Goal: Task Accomplishment & Management: Use online tool/utility

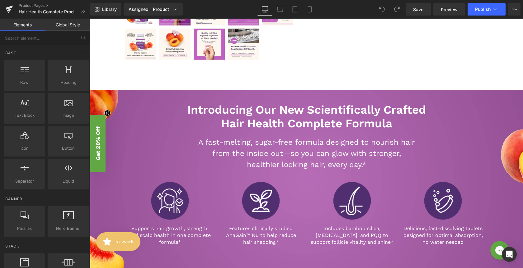
scroll to position [309, 0]
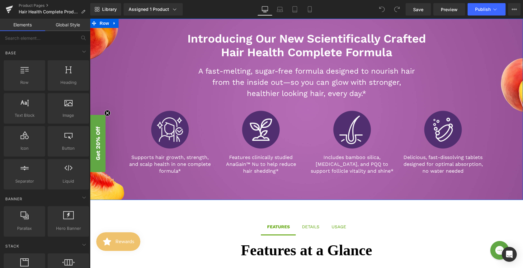
click at [106, 62] on div "Introducing Our New Scientifically Crafted Hair Health Complete Formula Heading…" at bounding box center [306, 100] width 433 height 163
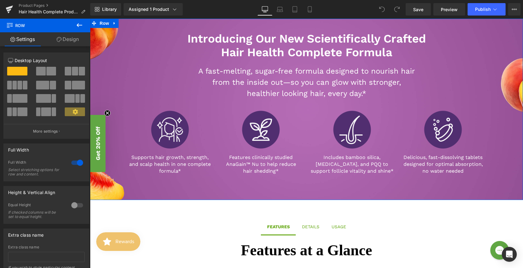
click at [58, 39] on icon at bounding box center [59, 39] width 5 height 5
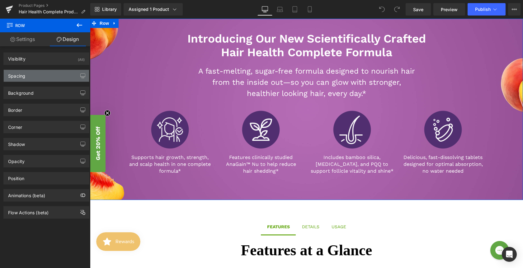
type input "[URL][DOMAIN_NAME]"
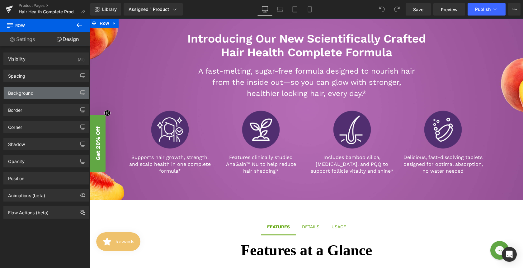
click at [41, 95] on div "Background" at bounding box center [46, 93] width 85 height 12
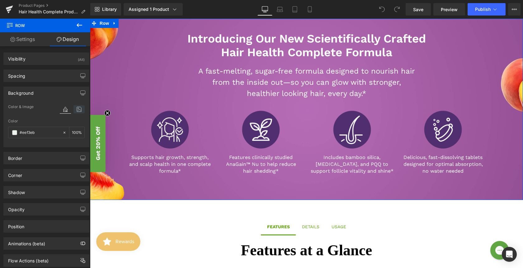
click at [75, 108] on icon at bounding box center [78, 109] width 11 height 8
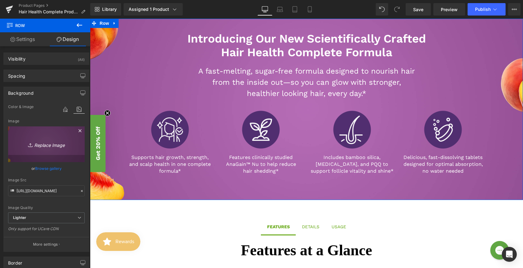
click at [44, 147] on icon "Replace Image" at bounding box center [46, 145] width 50 height 8
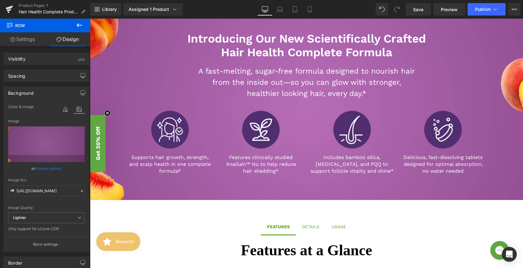
type input "C:\fakepath\Ezmelts Hair Health PDP Banner.jpg"
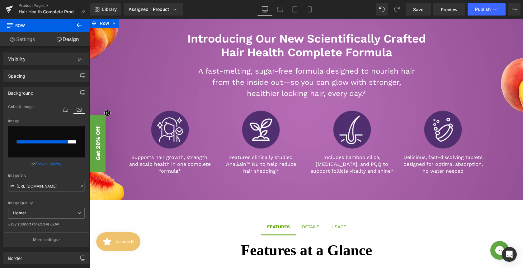
click at [66, 145] on input "file" at bounding box center [46, 142] width 77 height 31
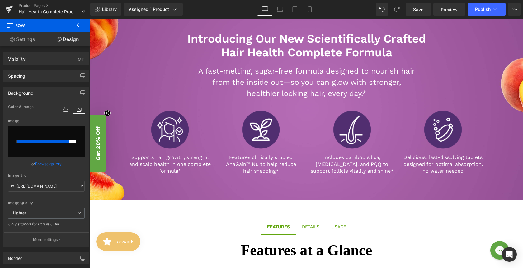
type input "C:\fakepath\Ezmelts Hair Health PDP Banner.jpg"
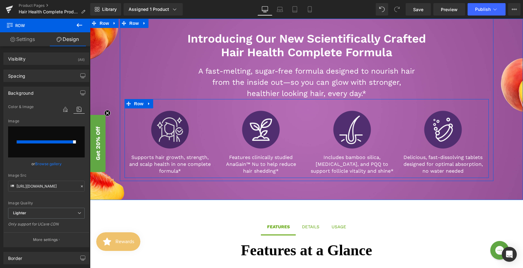
click at [164, 137] on img at bounding box center [170, 130] width 42 height 42
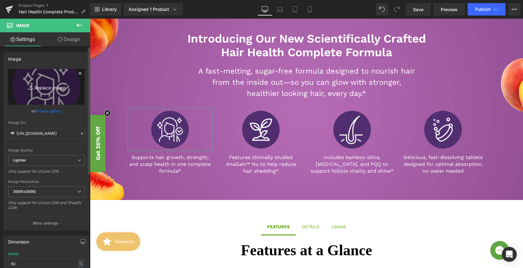
click at [49, 87] on icon "Replace Image" at bounding box center [46, 87] width 50 height 8
type input "C:\fakepath\Hair Health Icons-01.png"
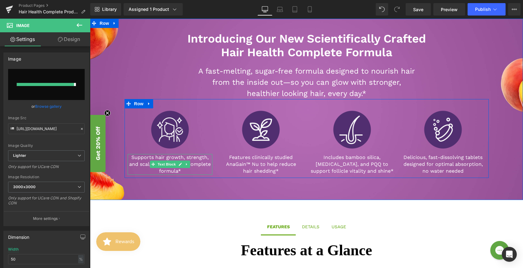
type input "https://ucarecdn.com/52b5a232-70a6-4421-9e15-51bf10488a87/-/format/auto/-/previ…"
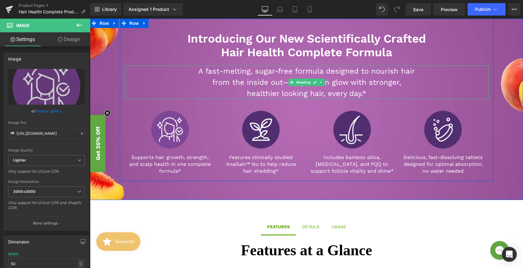
click at [167, 70] on div "A fast-melting, sugar-free formula designed to nourish hair from the inside out…" at bounding box center [306, 83] width 364 height 34
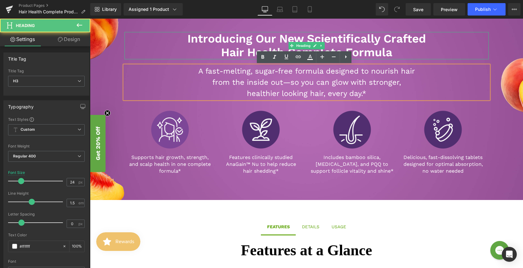
click at [124, 48] on h2 "Hair Health Complete Formula" at bounding box center [306, 53] width 364 height 14
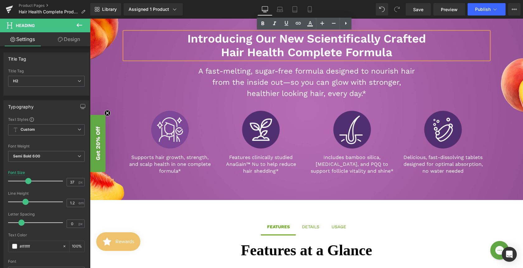
click at [114, 50] on div "Introducing Our New Scientifically Crafted Hair Health Complete Formula Heading…" at bounding box center [306, 100] width 433 height 163
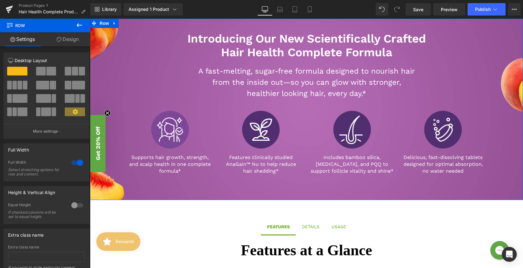
click at [72, 39] on link "Design" at bounding box center [67, 39] width 45 height 14
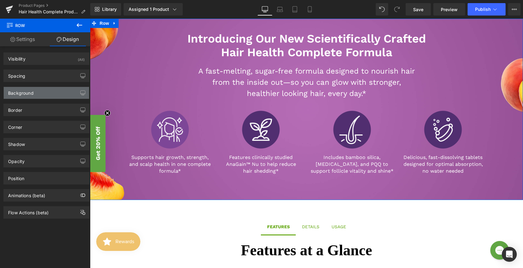
click at [52, 93] on div "Background" at bounding box center [46, 93] width 85 height 12
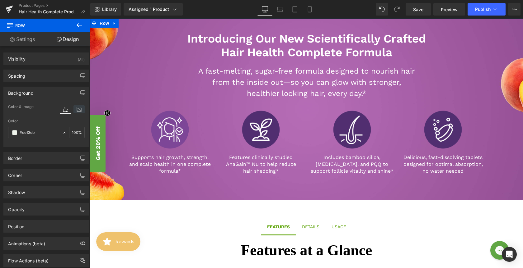
click at [76, 109] on icon at bounding box center [78, 109] width 11 height 8
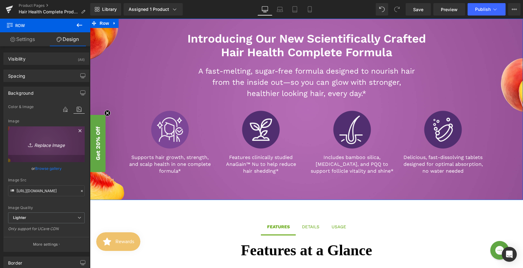
click at [39, 143] on icon "Replace Image" at bounding box center [46, 145] width 50 height 8
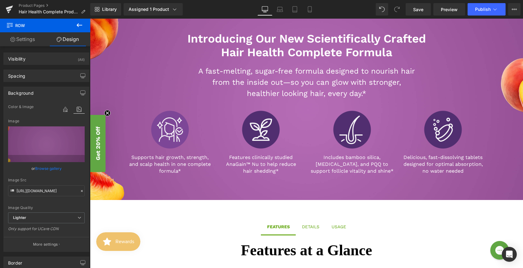
type input "C:\fakepath\Ezmelts Hair Health PDP Banner.jpg"
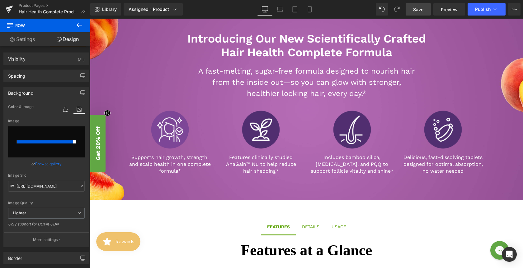
click at [421, 9] on span "Save" at bounding box center [418, 9] width 10 height 7
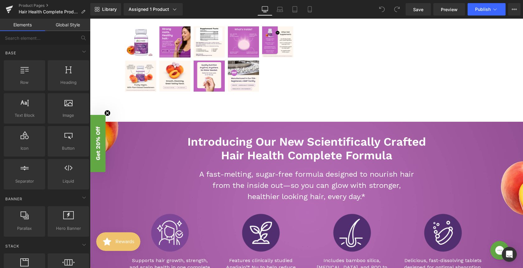
scroll to position [224, 0]
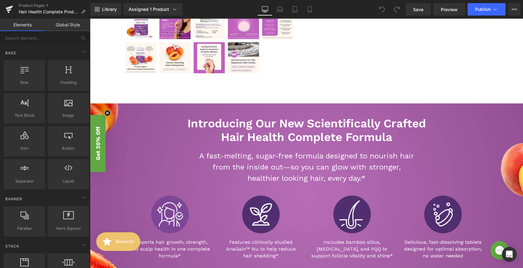
click at [152, 175] on div "A fast-melting, sugar-free formula designed to nourish hair from the inside out…" at bounding box center [306, 168] width 364 height 34
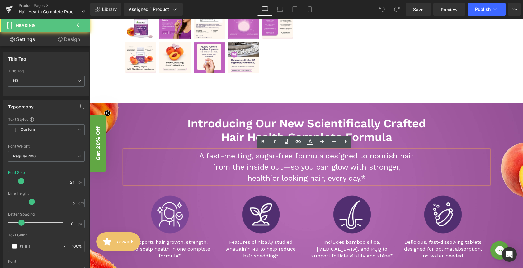
click at [106, 153] on div "Introducing Our New Scientifically Crafted Hair Health Complete Formula Heading…" at bounding box center [306, 185] width 433 height 163
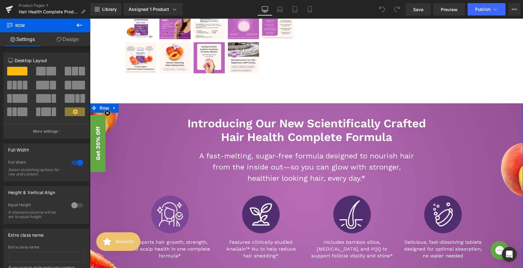
click at [65, 39] on link "Design" at bounding box center [67, 39] width 45 height 14
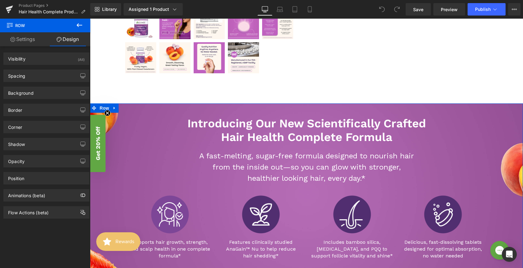
type input "[URL][DOMAIN_NAME]"
click at [31, 97] on div "Background" at bounding box center [46, 93] width 85 height 12
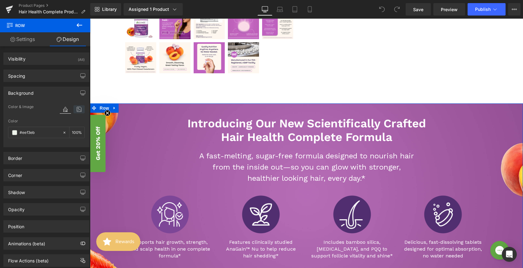
click at [75, 109] on icon at bounding box center [78, 109] width 11 height 8
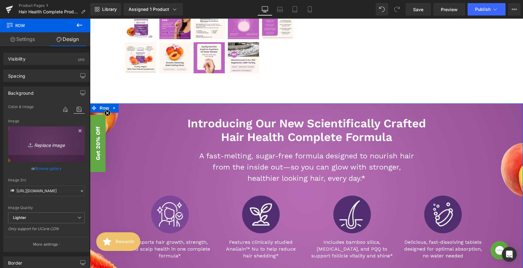
click at [39, 149] on link "Replace Image" at bounding box center [46, 145] width 77 height 36
type input "C:\fakepath\Ezmelts Hair Health PDP Banner.jpg"
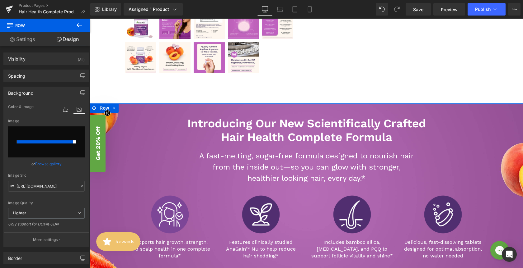
click at [58, 149] on input "file" at bounding box center [46, 142] width 77 height 31
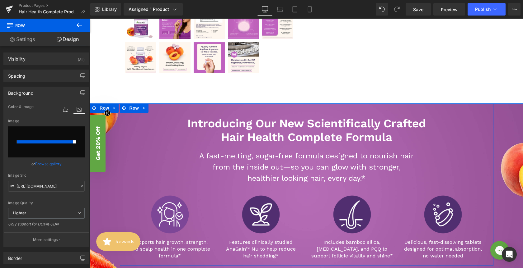
click at [159, 146] on div "Introducing Our New Scientifically Crafted Hair Health Complete Formula Heading…" at bounding box center [306, 190] width 373 height 146
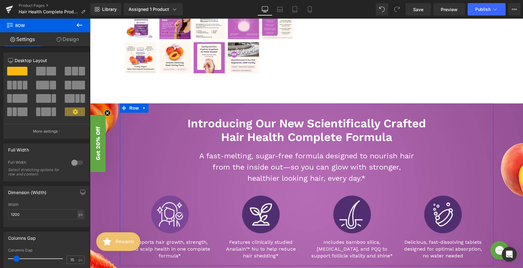
click at [63, 42] on link "Design" at bounding box center [67, 39] width 45 height 14
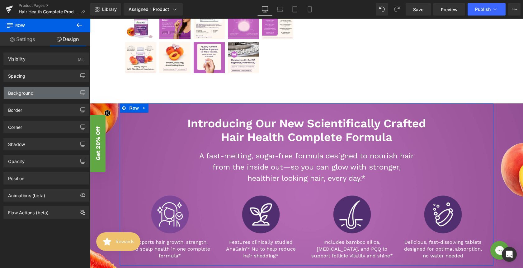
click at [44, 92] on div "Background" at bounding box center [46, 93] width 85 height 12
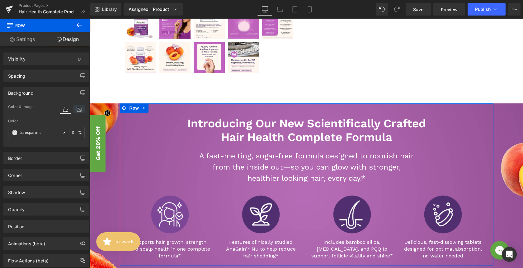
click at [77, 111] on icon at bounding box center [78, 109] width 11 height 8
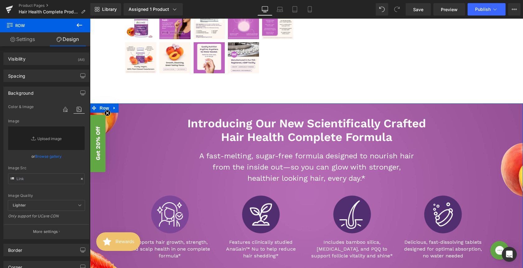
click at [111, 202] on div "Introducing Our New Scientifically Crafted Hair Health Complete Formula Heading…" at bounding box center [306, 185] width 433 height 163
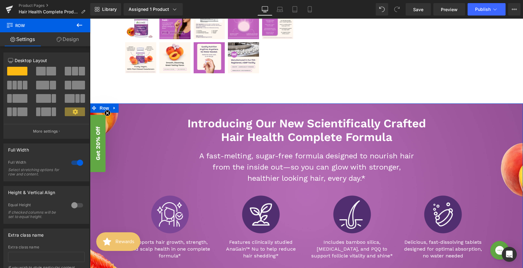
click at [115, 208] on div "Introducing Our New Scientifically Crafted Hair Health Complete Formula Heading…" at bounding box center [306, 185] width 433 height 163
click at [77, 39] on link "Design" at bounding box center [67, 39] width 45 height 14
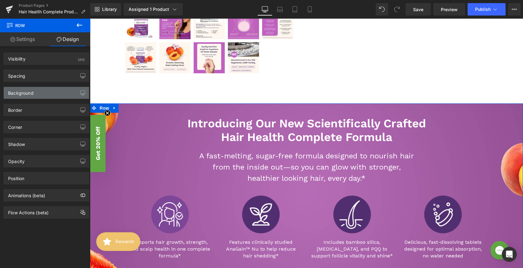
type input "[URL][DOMAIN_NAME]"
click at [60, 97] on div "Background" at bounding box center [46, 93] width 85 height 12
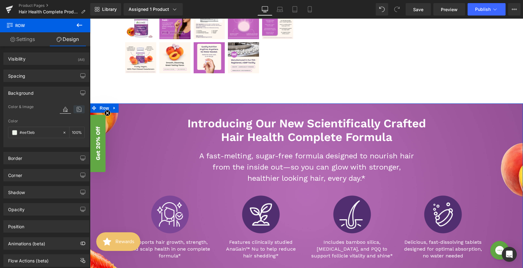
click at [77, 113] on icon at bounding box center [78, 109] width 11 height 8
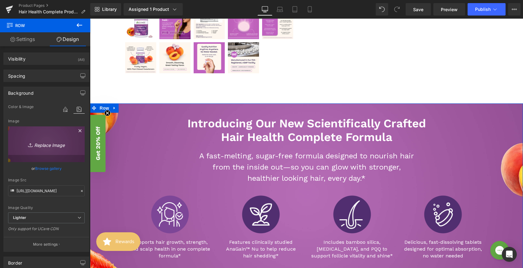
click at [46, 137] on link "Replace Image" at bounding box center [46, 145] width 77 height 36
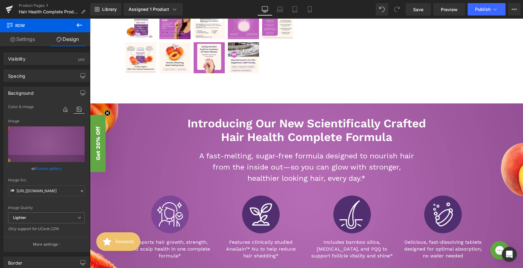
type input "C:\fakepath\Ezmelts Hair Health PDP Banner.jpg"
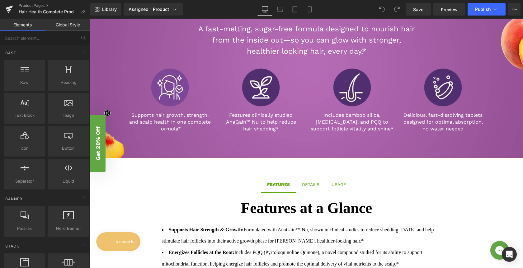
scroll to position [322, 0]
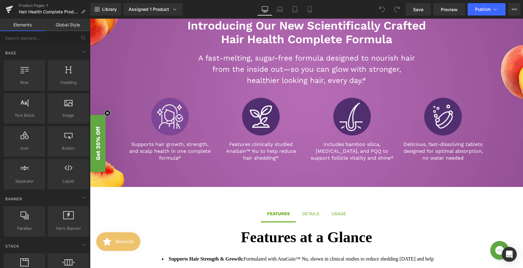
click at [149, 74] on div "A fast-melting, sugar-free formula designed to nourish hair from the inside out…" at bounding box center [306, 70] width 364 height 34
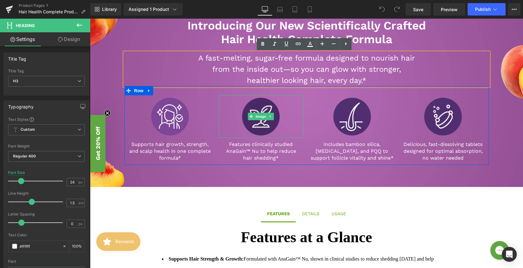
click at [250, 106] on img at bounding box center [260, 116] width 42 height 42
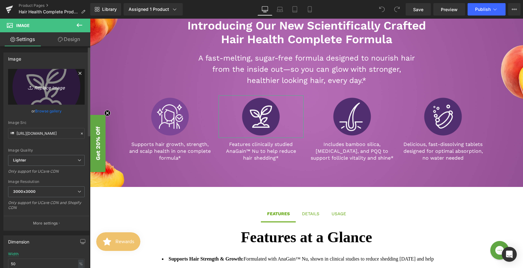
click at [42, 89] on icon "Replace Image" at bounding box center [46, 87] width 50 height 8
type input "C:\fakepath\Hair Health Icons-02.png"
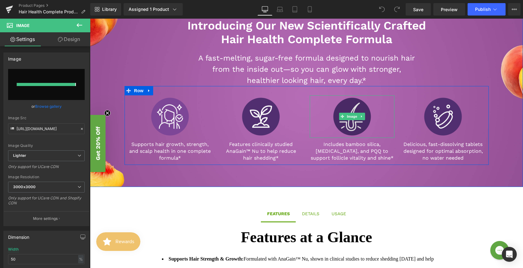
type input "[URL][DOMAIN_NAME]"
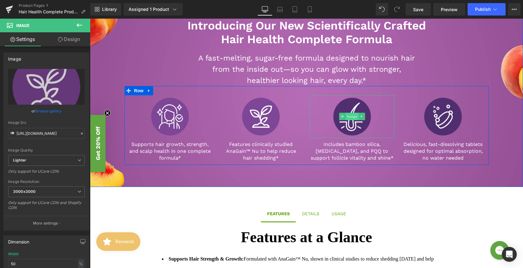
click at [350, 118] on span "Image" at bounding box center [351, 116] width 13 height 7
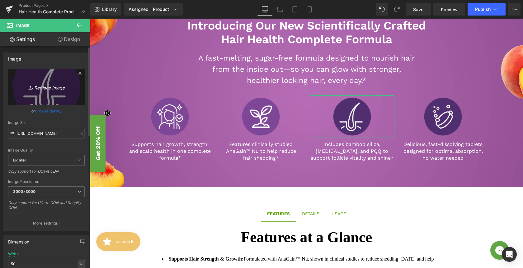
click at [48, 93] on link "Replace Image" at bounding box center [46, 87] width 77 height 36
type input "C:\fakepath\Hair Health Icons-04.png"
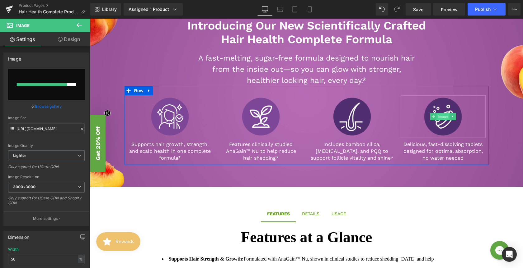
click at [439, 117] on span "Image" at bounding box center [442, 116] width 13 height 7
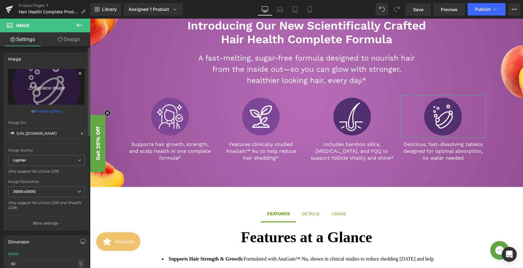
click at [43, 84] on icon "Replace Image" at bounding box center [46, 87] width 50 height 8
type input "C:\fakepath\Hair Health Icons-03.png"
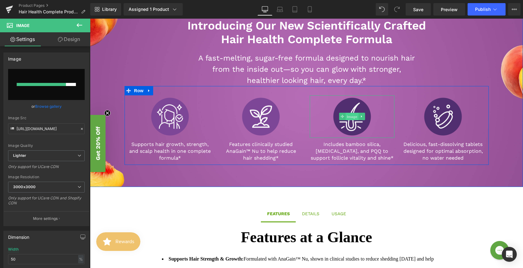
click at [349, 116] on span "Image" at bounding box center [351, 116] width 13 height 7
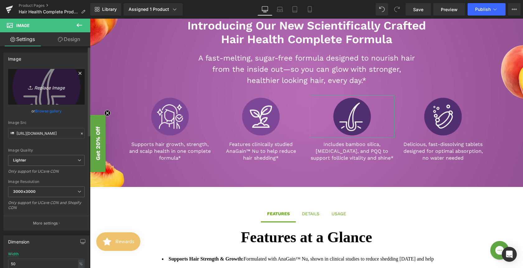
click at [49, 86] on icon "Replace Image" at bounding box center [46, 87] width 50 height 8
type input "C:\fakepath\Hair Health Icons-04.png"
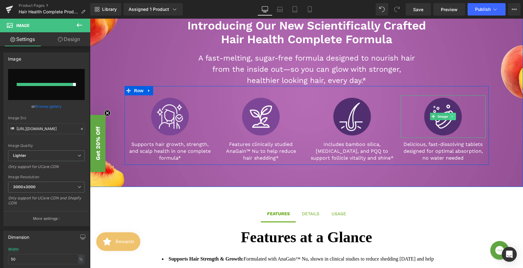
click at [451, 117] on icon at bounding box center [452, 117] width 3 height 4
click at [435, 135] on img at bounding box center [442, 116] width 42 height 42
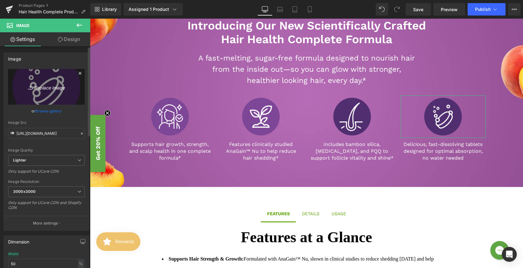
click at [45, 91] on link "Replace Image" at bounding box center [46, 87] width 77 height 36
type input "C:\fakepath\Hair Health Icons-03.png"
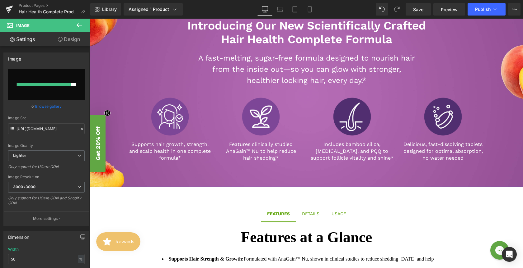
click at [116, 61] on div "Introducing Our New Scientifically Crafted Hair Health Complete Formula Heading…" at bounding box center [306, 87] width 433 height 163
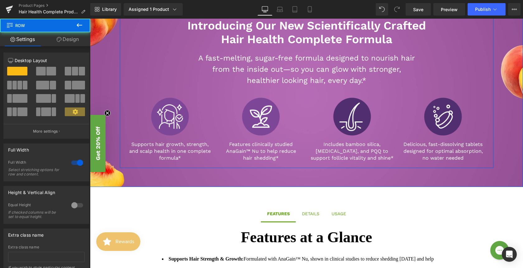
click at [120, 67] on div "Introducing Our New Scientifically Crafted Hair Health Complete Formula Heading…" at bounding box center [306, 92] width 373 height 146
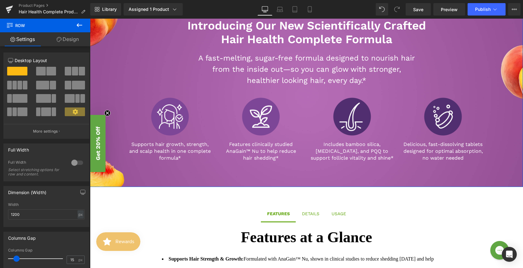
click at [110, 69] on div "Introducing Our New Scientifically Crafted Hair Health Complete Formula Heading…" at bounding box center [306, 87] width 433 height 163
click at [64, 41] on link "Design" at bounding box center [67, 39] width 45 height 14
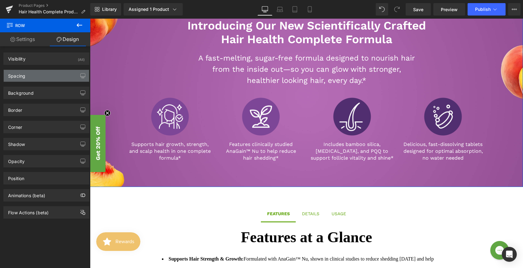
type input "[URL][DOMAIN_NAME]"
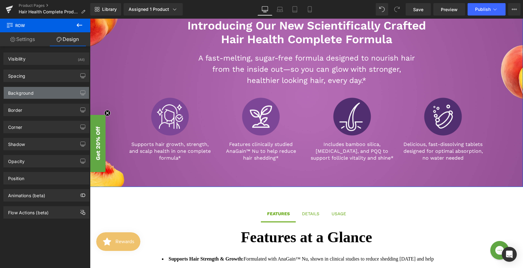
click at [37, 93] on div "Background" at bounding box center [46, 93] width 85 height 12
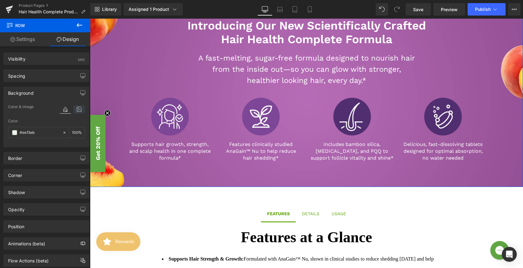
click at [75, 111] on icon at bounding box center [78, 109] width 11 height 8
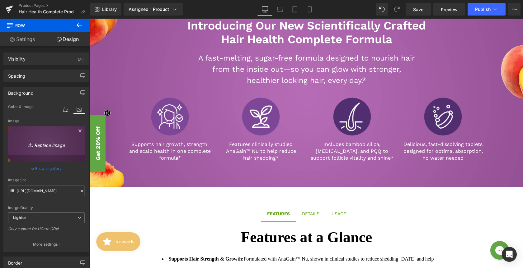
click at [50, 145] on icon "Replace Image" at bounding box center [46, 145] width 50 height 8
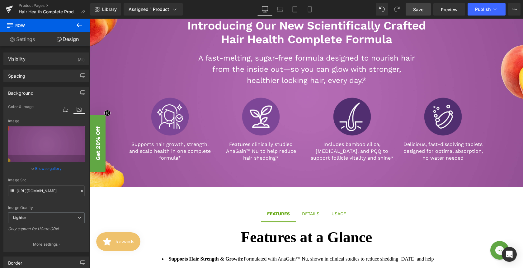
click at [408, 8] on link "Save" at bounding box center [417, 9] width 25 height 12
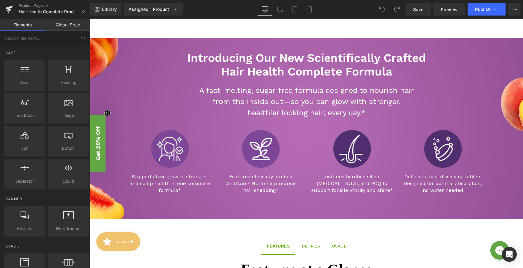
scroll to position [304, 0]
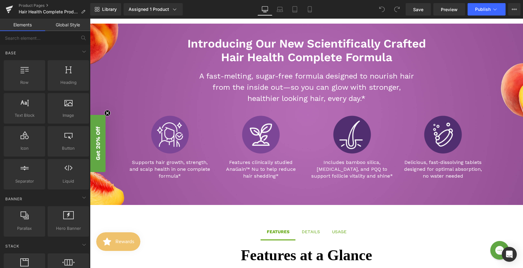
click at [156, 94] on div "A fast-melting, sugar-free formula designed to nourish hair from the inside out…" at bounding box center [306, 88] width 364 height 34
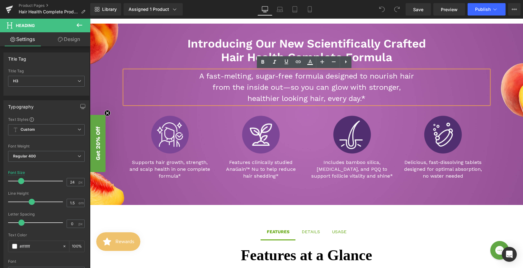
click at [99, 100] on div "Introducing Our New Scientifically Crafted Hair Health Complete Formula Heading…" at bounding box center [306, 105] width 433 height 163
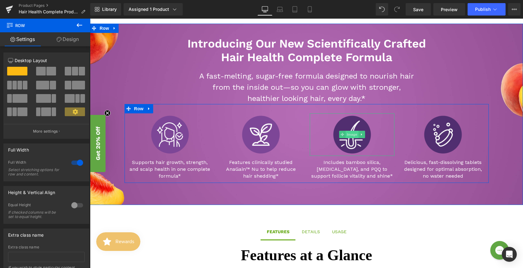
click at [349, 134] on span "Image" at bounding box center [351, 134] width 13 height 7
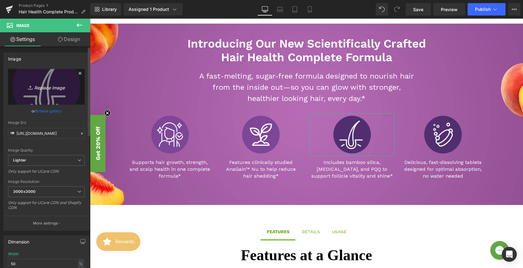
click at [33, 86] on icon "Replace Image" at bounding box center [46, 87] width 50 height 8
type input "C:\fakepath\Hair Health Icons-04.png"
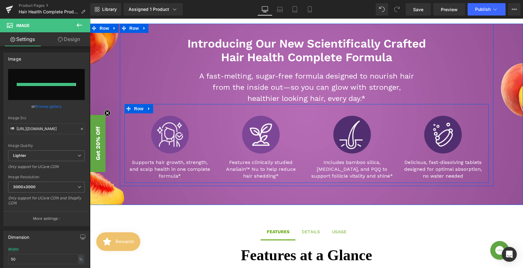
type input "https://ucarecdn.com/0b12e48e-dec6-40d2-8df7-7ce59bd33a1f/-/format/auto/-/previ…"
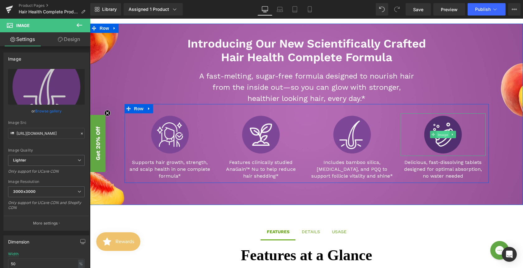
click at [440, 134] on span "Image" at bounding box center [442, 134] width 13 height 7
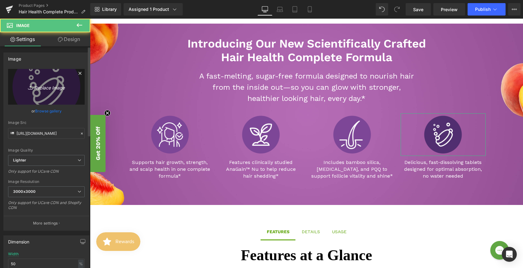
click at [42, 87] on icon "Replace Image" at bounding box center [46, 87] width 50 height 8
type input "C:\fakepath\Hair Health Icons-03.png"
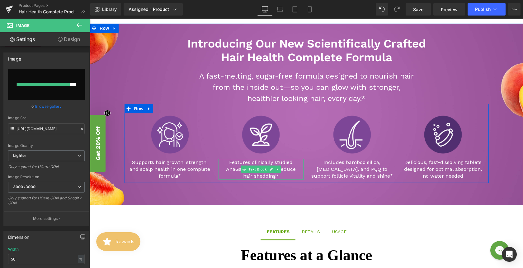
type input "https://ucarecdn.com/5a1ce934-3a7e-465b-a7d5-1d6027424e06/-/format/auto/-/previ…"
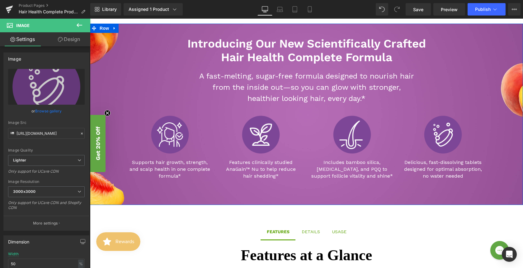
click at [98, 81] on div "Introducing Our New Scientifically Crafted Hair Health Complete Formula Heading…" at bounding box center [306, 105] width 433 height 163
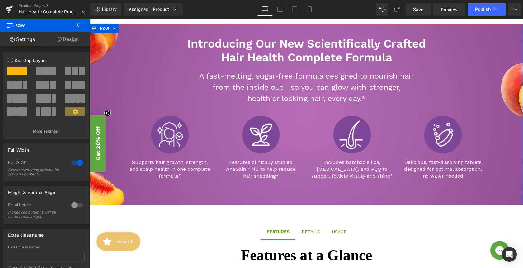
click at [60, 36] on link "Design" at bounding box center [67, 39] width 45 height 14
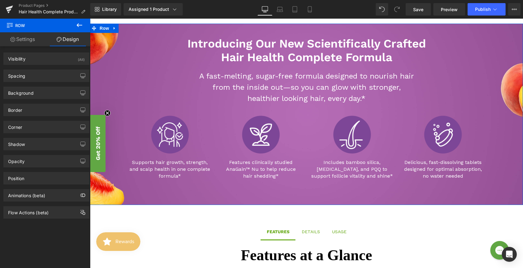
type input "[URL][DOMAIN_NAME]"
click at [52, 95] on div "Background" at bounding box center [46, 93] width 85 height 12
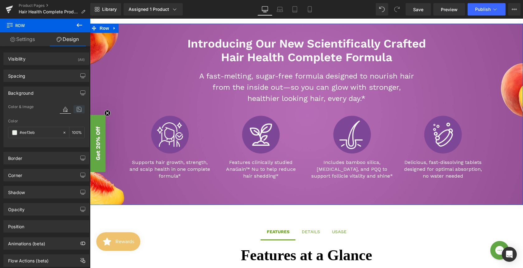
click at [75, 109] on icon at bounding box center [78, 109] width 11 height 8
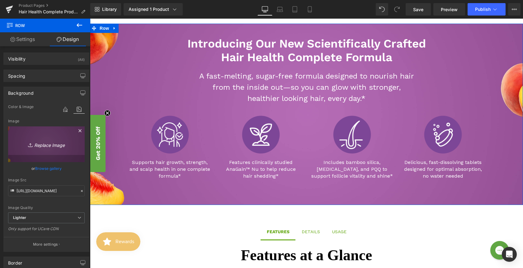
click at [44, 143] on icon "Replace Image" at bounding box center [46, 145] width 50 height 8
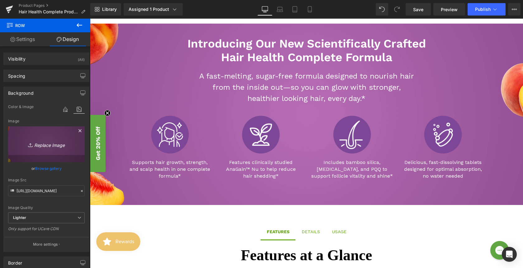
type input "C:\fakepath\Ezmelts Hair Health PDP Banner.jpg"
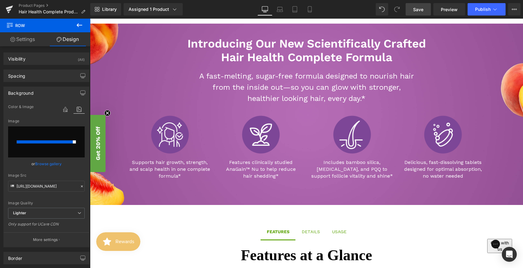
drag, startPoint x: 421, startPoint y: 9, endPoint x: 251, endPoint y: 13, distance: 169.9
click at [421, 9] on span "Save" at bounding box center [418, 9] width 10 height 7
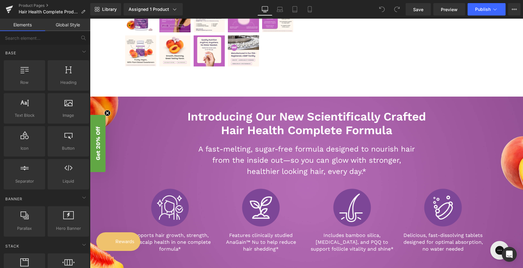
scroll to position [241, 0]
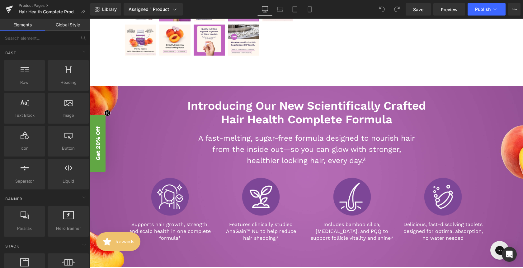
click at [133, 162] on div "A fast-melting, sugar-free formula designed to nourish hair from the inside out…" at bounding box center [306, 150] width 364 height 34
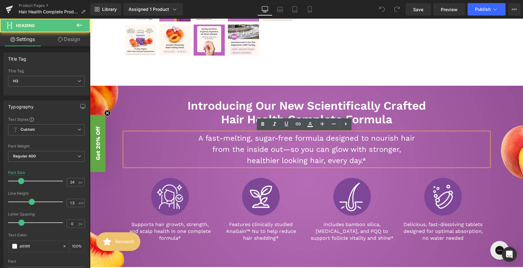
click at [111, 177] on div "Introducing Our New Scientifically Crafted Hair Health Complete Formula Heading…" at bounding box center [306, 167] width 433 height 163
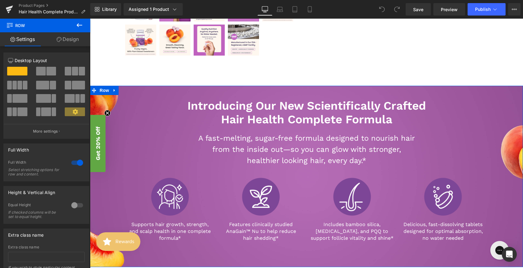
click at [68, 44] on link "Design" at bounding box center [67, 39] width 45 height 14
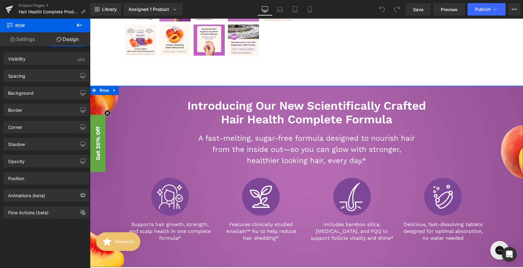
type input "[URL][DOMAIN_NAME]"
click at [34, 99] on div "Border Border Style Custom Custom Custom none Border Design #61a60e Border Colo…" at bounding box center [46, 107] width 93 height 17
click at [34, 96] on div "Background" at bounding box center [46, 93] width 85 height 12
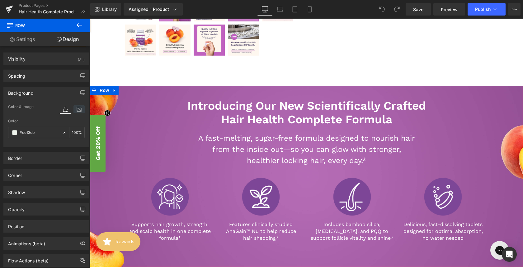
click at [73, 110] on icon at bounding box center [78, 109] width 11 height 8
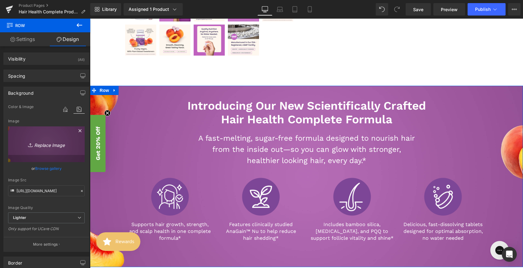
click at [32, 142] on icon at bounding box center [31, 145] width 6 height 6
type input "C:\fakepath\Ezmelts Hair Health PDP Banner.jpg"
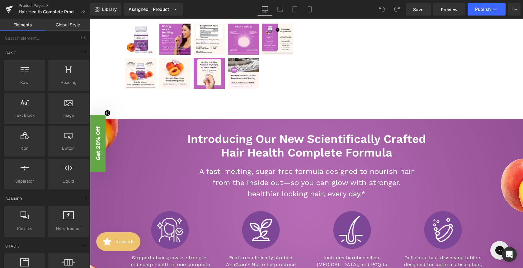
scroll to position [322, 0]
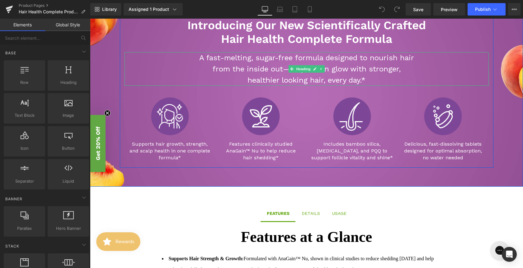
click at [124, 80] on div "A fast-melting, sugar-free formula designed to nourish hair from the inside out…" at bounding box center [306, 69] width 364 height 34
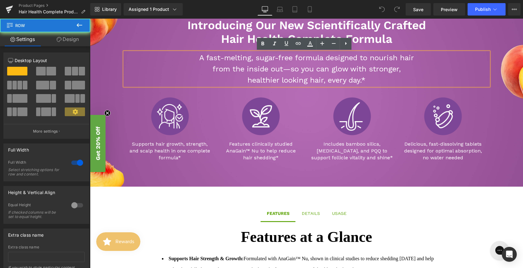
click at [104, 82] on div "Introducing Our New Scientifically Crafted Hair Health Complete Formula Heading…" at bounding box center [306, 86] width 433 height 163
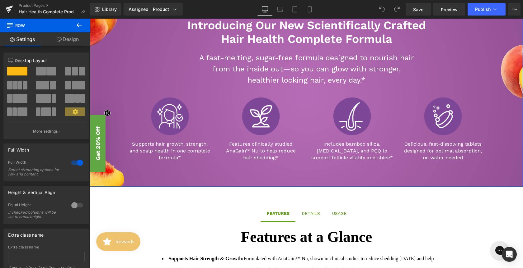
click at [57, 42] on icon at bounding box center [59, 39] width 5 height 5
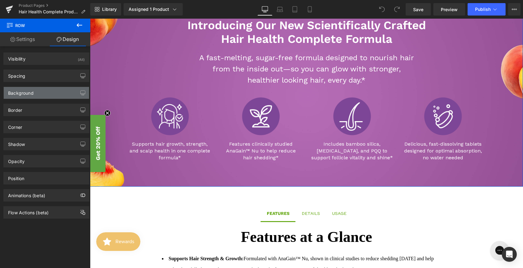
type input "[URL][DOMAIN_NAME]"
click at [49, 97] on div "Background" at bounding box center [46, 93] width 85 height 12
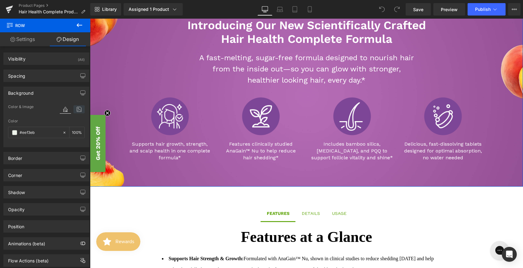
click at [74, 111] on icon at bounding box center [78, 109] width 11 height 8
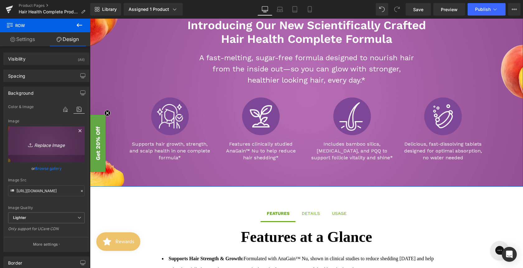
click at [40, 139] on link "Replace Image" at bounding box center [46, 145] width 77 height 36
type input "C:\fakepath\Ezmelts Hair Health PDP Banner.jpg"
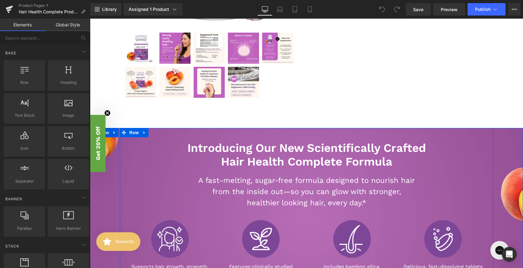
scroll to position [203, 0]
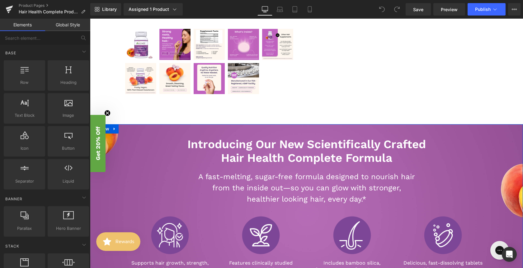
click at [108, 197] on div "Introducing Our New Scientifically Crafted Hair Health Complete Formula Heading…" at bounding box center [306, 205] width 433 height 163
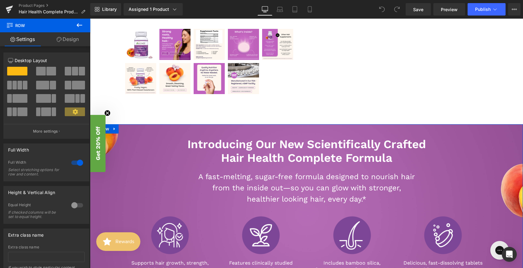
click at [64, 42] on link "Design" at bounding box center [67, 39] width 45 height 14
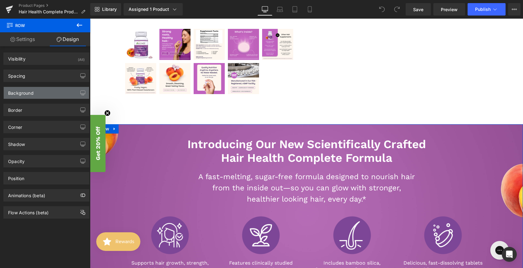
type input "[URL][DOMAIN_NAME]"
click at [41, 93] on div "Background" at bounding box center [46, 93] width 85 height 12
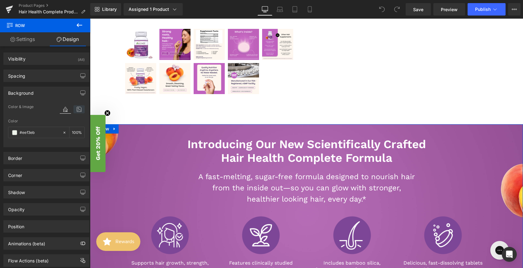
click at [76, 110] on icon at bounding box center [78, 109] width 11 height 8
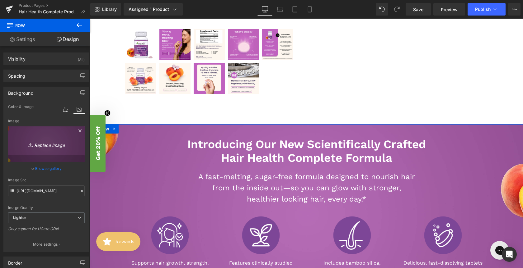
click at [47, 141] on icon "Replace Image" at bounding box center [46, 145] width 50 height 8
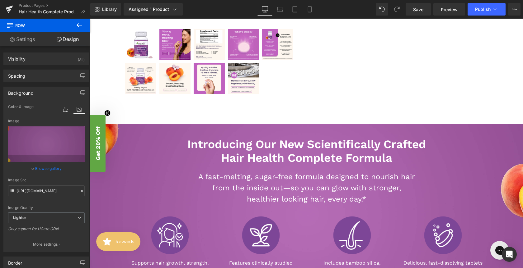
type input "C:\fakepath\Ezmelts Hair Health PDP Banner.jpg"
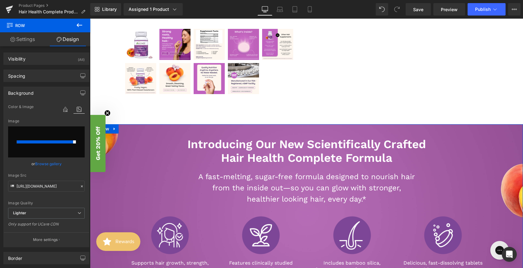
click at [47, 148] on input "file" at bounding box center [46, 142] width 77 height 31
type input "C:\fakepath\Ezmelts Hair Health PDP Banner1.jpg"
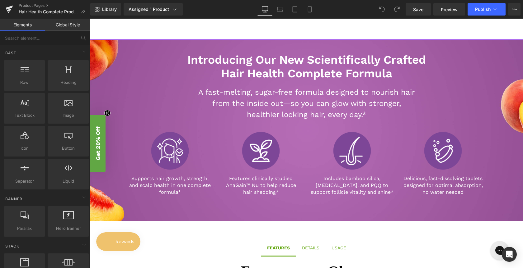
scroll to position [297, 0]
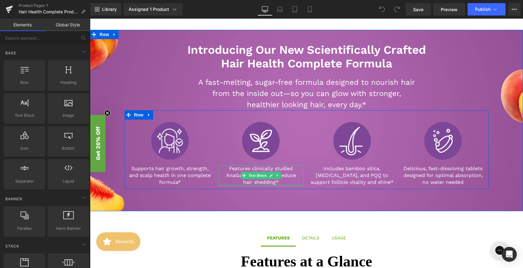
click at [271, 185] on div at bounding box center [260, 186] width 85 height 2
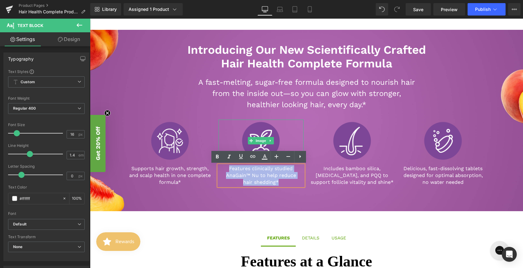
drag, startPoint x: 277, startPoint y: 183, endPoint x: 222, endPoint y: 156, distance: 61.5
click at [222, 156] on div "Image Features clinically studied AnaGain™ Nu to help reduce hair shedding* Tex…" at bounding box center [260, 153] width 91 height 66
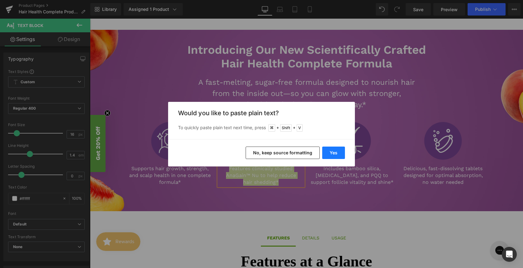
click at [331, 154] on button "Yes" at bounding box center [333, 153] width 23 height 12
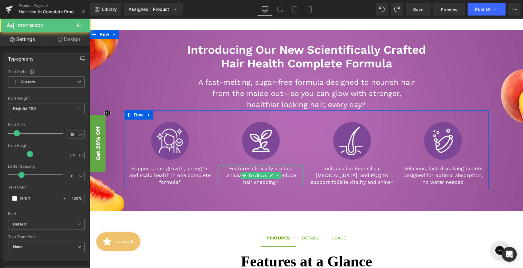
click at [286, 182] on p "hair shedding*" at bounding box center [260, 182] width 85 height 7
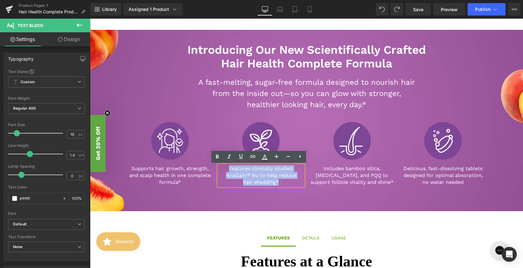
drag, startPoint x: 280, startPoint y: 182, endPoint x: 226, endPoint y: 165, distance: 56.2
click at [226, 165] on div "Features clinically studied AnaGain™ Nu to help reduce hair shedding*" at bounding box center [260, 175] width 85 height 21
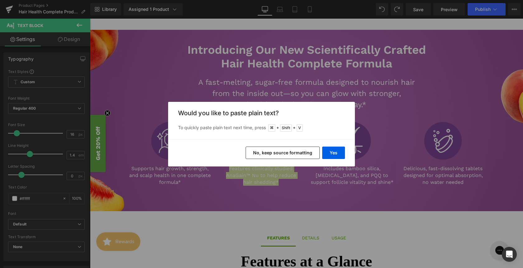
click at [264, 151] on button "No, keep source formatting" at bounding box center [282, 153] width 74 height 12
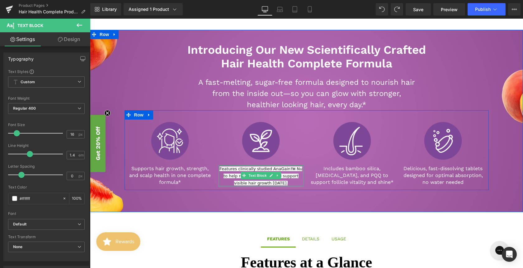
click at [291, 186] on div at bounding box center [260, 187] width 85 height 2
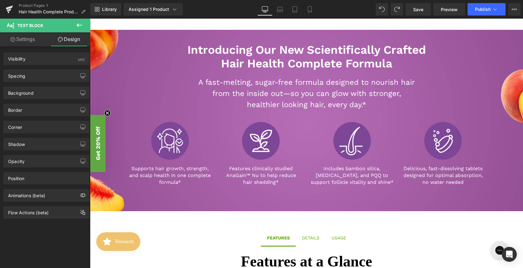
click at [247, 170] on p "Features clinically studied AnaGain™ Nu to help reduce" at bounding box center [260, 172] width 85 height 14
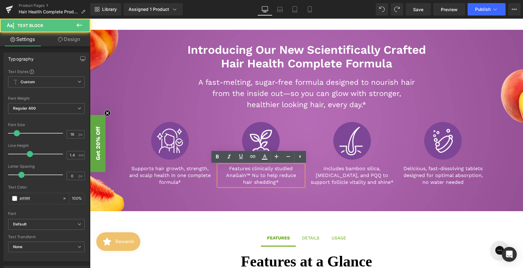
click at [293, 176] on p "Features clinically studied AnaGain™ Nu to help reduce" at bounding box center [260, 172] width 85 height 14
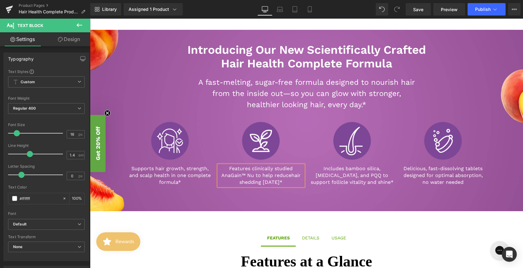
click at [321, 207] on div "Introducing Our New Scientifically Crafted Hair Health Complete Formula Heading…" at bounding box center [306, 121] width 433 height 182
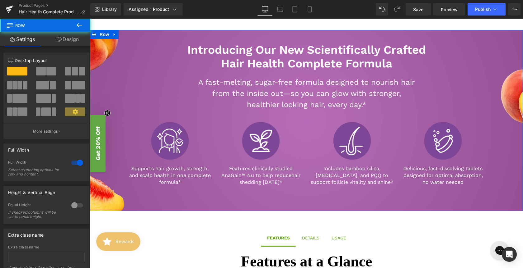
click at [104, 84] on div "Introducing Our New Scientifically Crafted Hair Health Complete Formula Heading…" at bounding box center [306, 111] width 433 height 163
click at [106, 85] on div "Introducing Our New Scientifically Crafted Hair Health Complete Formula Heading…" at bounding box center [306, 111] width 433 height 163
click at [64, 42] on link "Design" at bounding box center [67, 39] width 45 height 14
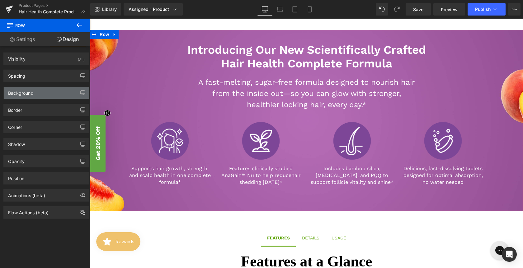
click at [33, 93] on div "Background" at bounding box center [21, 91] width 26 height 9
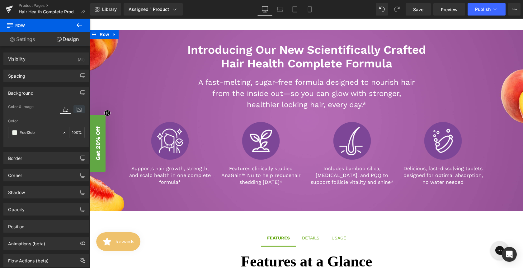
click at [73, 111] on icon at bounding box center [78, 109] width 11 height 8
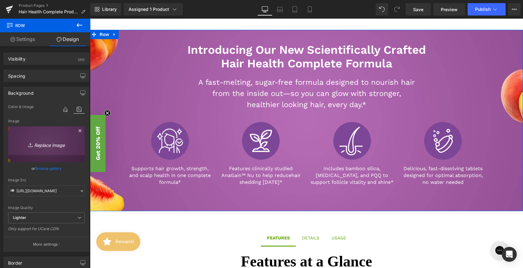
click at [50, 146] on icon "Replace Image" at bounding box center [46, 145] width 50 height 8
type input "C:\fakepath\Ezmelts Hair Health PDP Banner.jpg"
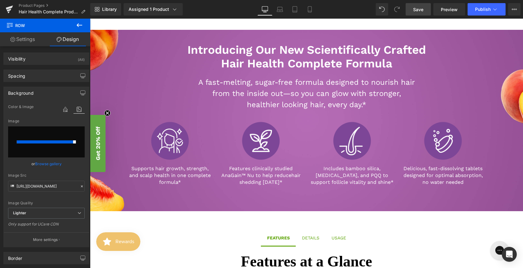
click at [421, 12] on span "Save" at bounding box center [418, 9] width 10 height 7
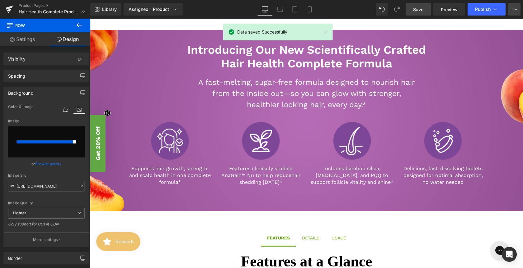
click at [510, 9] on button "View Live Page View with current Template Save Template to Library Schedule Pub…" at bounding box center [514, 9] width 12 height 12
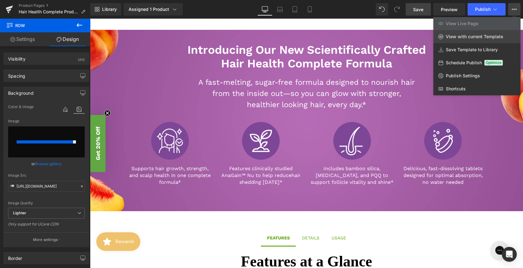
click at [458, 38] on span "View with current Template" at bounding box center [473, 37] width 57 height 6
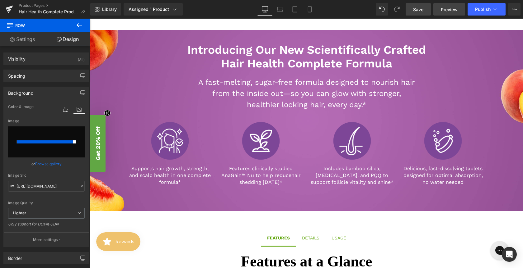
click at [448, 12] on span "Preview" at bounding box center [448, 9] width 17 height 7
